Goal: Task Accomplishment & Management: Manage account settings

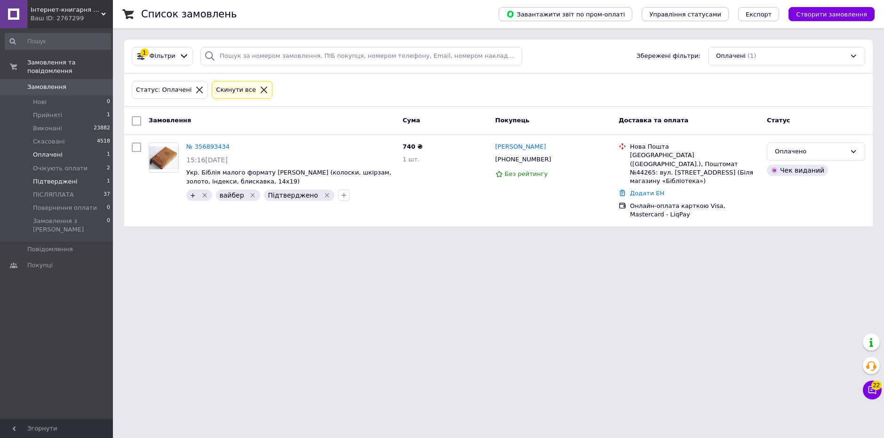
click at [76, 177] on li "Підтверджені 1" at bounding box center [58, 181] width 116 height 13
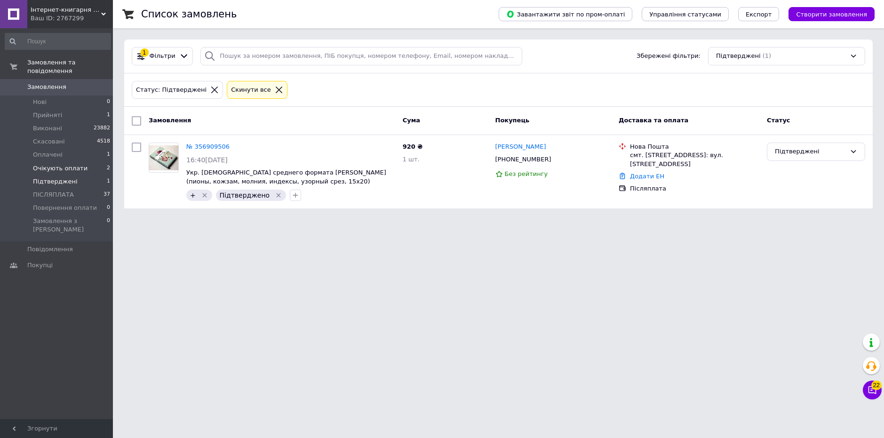
click at [71, 164] on span "Очікують оплати" at bounding box center [60, 168] width 55 height 8
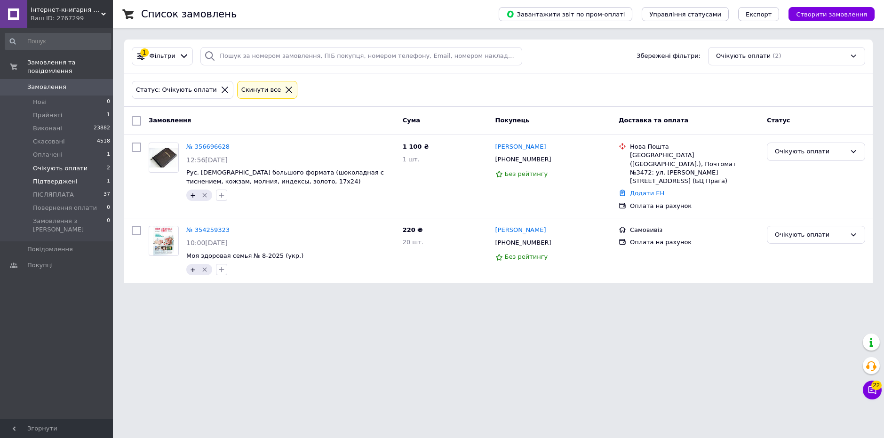
click at [65, 177] on span "Підтверджені" at bounding box center [55, 181] width 45 height 8
